Goal: Find specific page/section: Find specific page/section

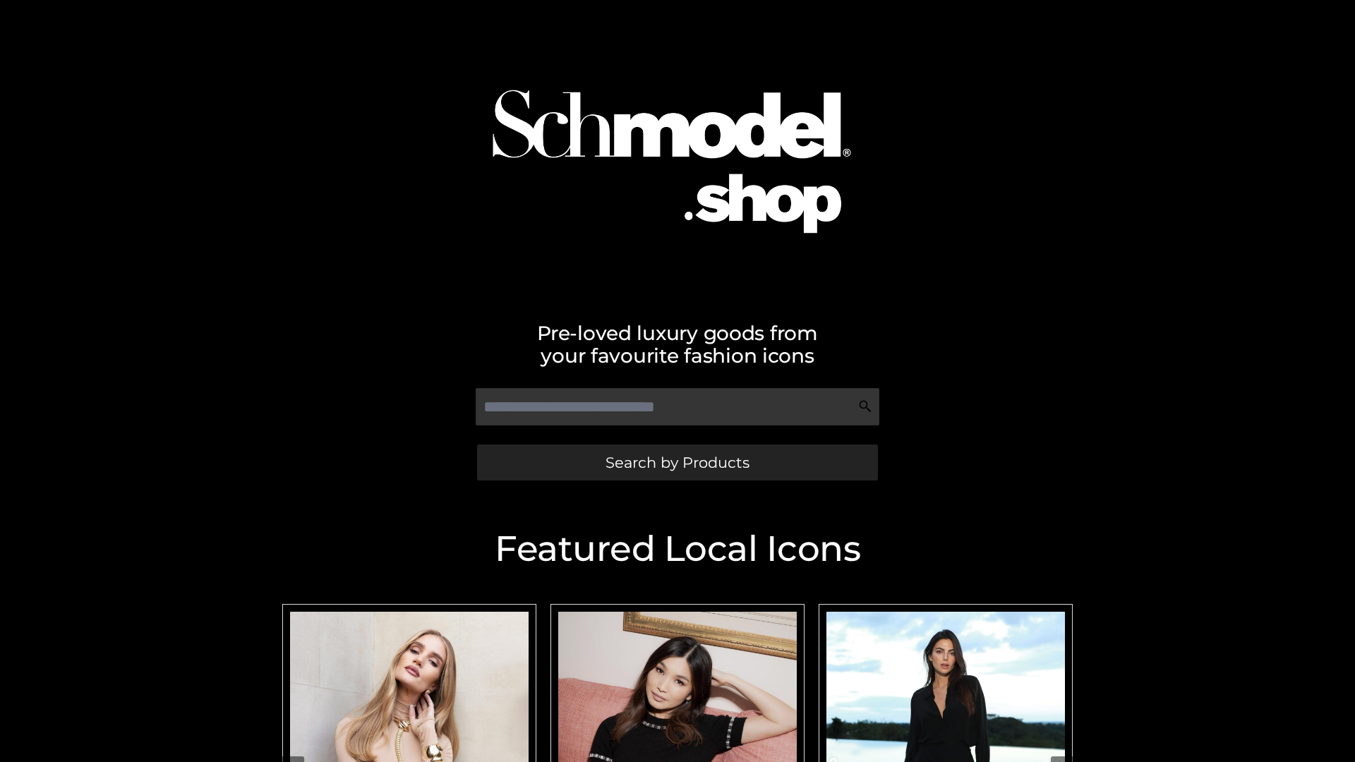
click at [677, 462] on span "Search by Products" at bounding box center [678, 462] width 144 height 15
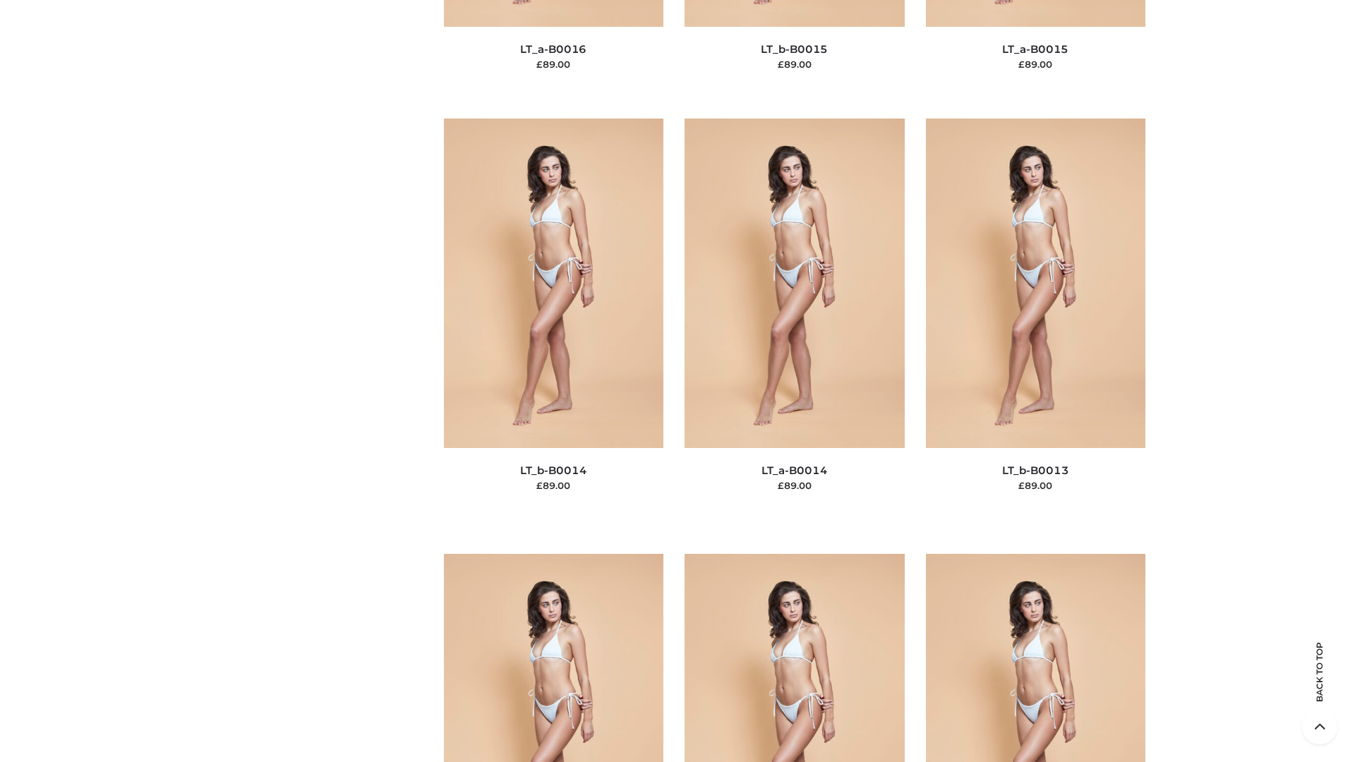
scroll to position [5020, 0]
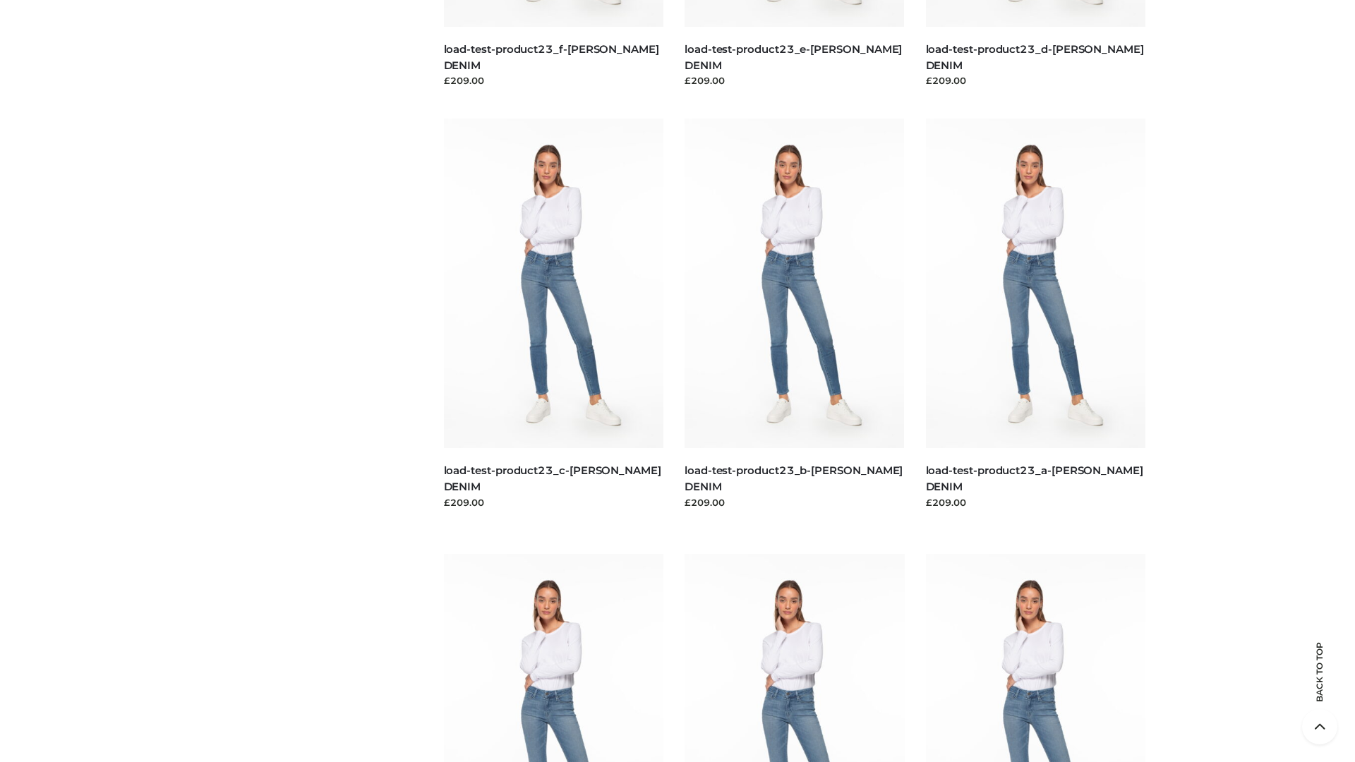
scroll to position [1238, 0]
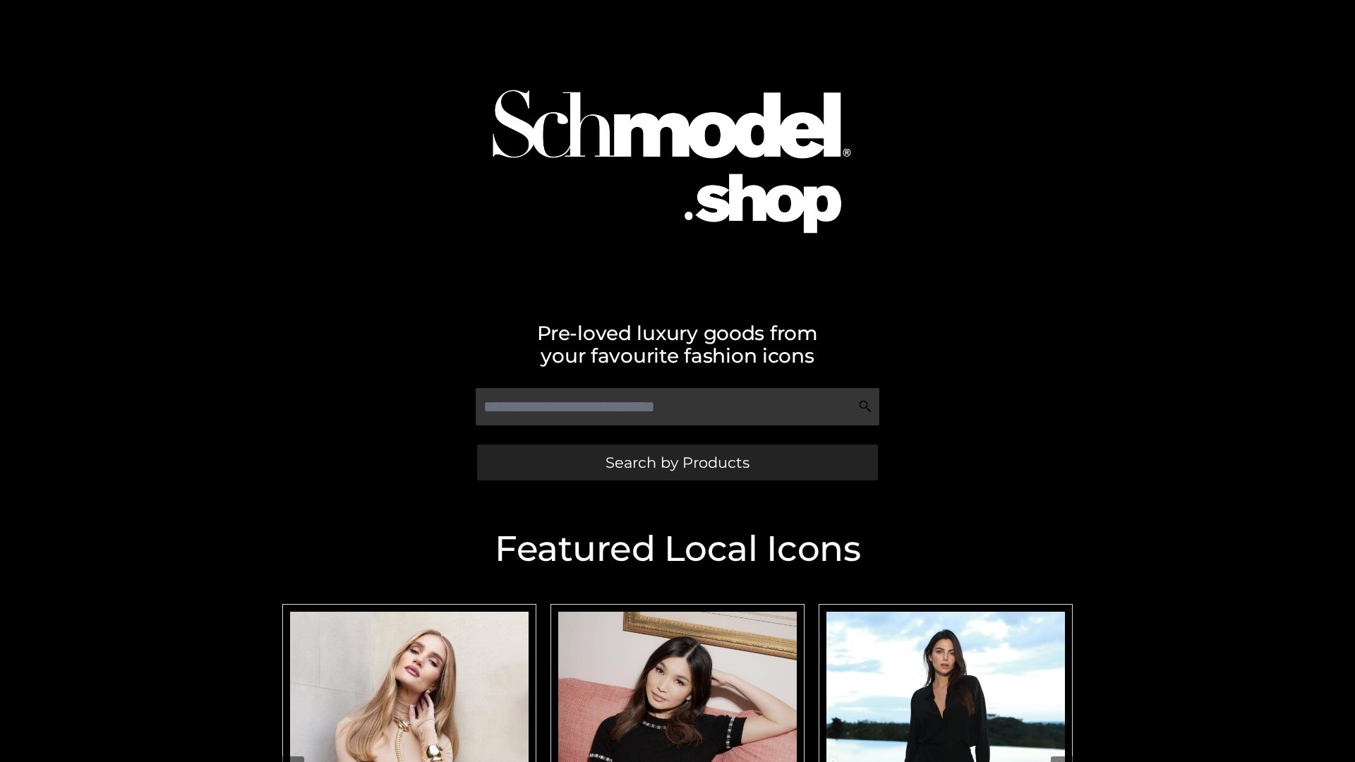
click at [677, 462] on span "Search by Products" at bounding box center [678, 462] width 144 height 15
